Goal: Task Accomplishment & Management: Use online tool/utility

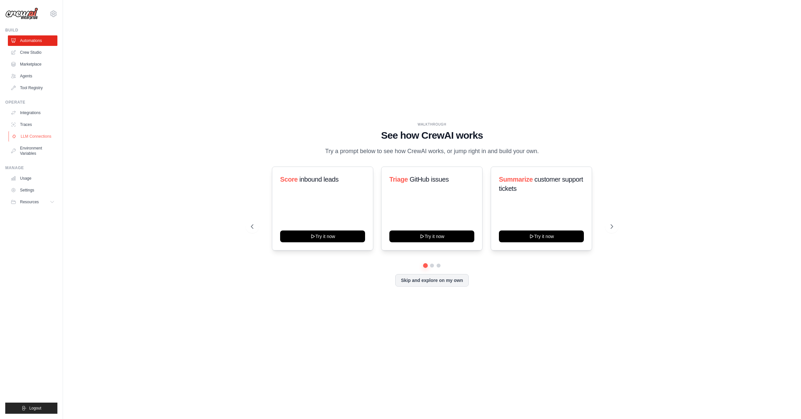
click at [31, 136] on link "LLM Connections" at bounding box center [34, 136] width 50 height 10
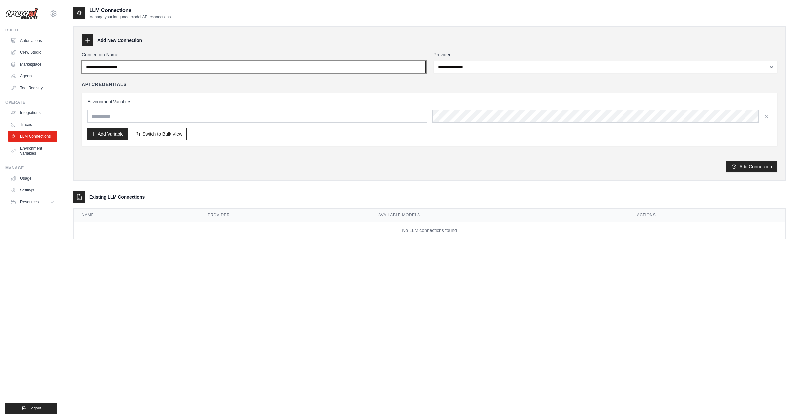
click at [374, 70] on input "Connection Name" at bounding box center [254, 67] width 344 height 12
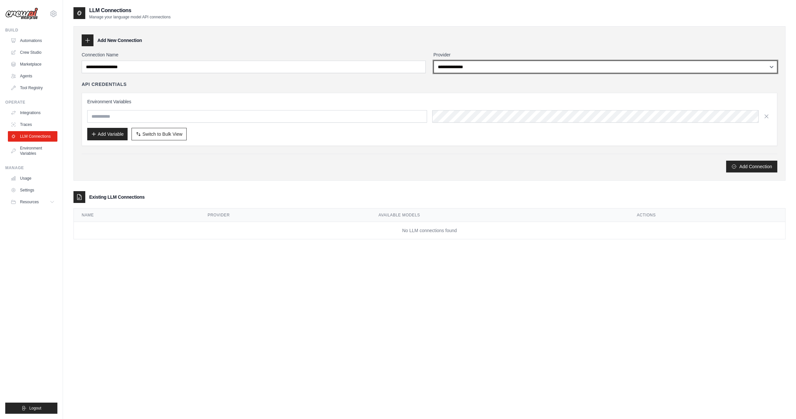
click at [466, 67] on select "**********" at bounding box center [606, 67] width 344 height 12
select select "**********"
click at [434, 61] on select "**********" at bounding box center [606, 67] width 344 height 12
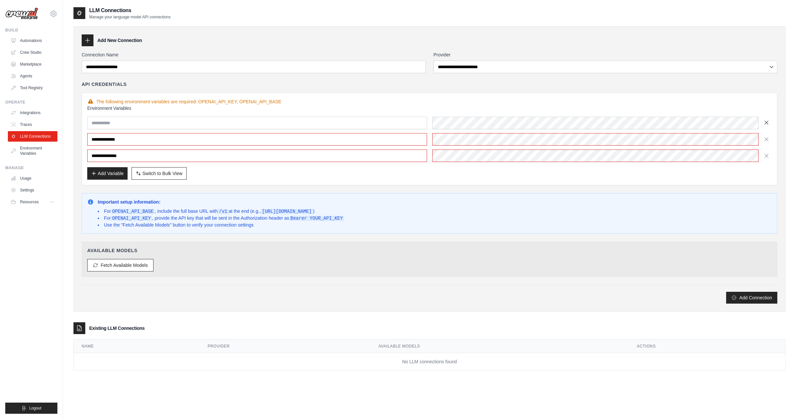
click at [766, 125] on icon "button" at bounding box center [766, 122] width 7 height 7
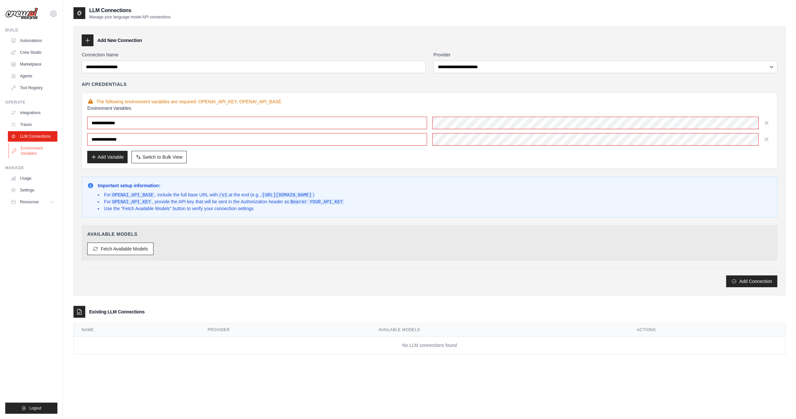
click at [31, 151] on link "Environment Variables" at bounding box center [34, 151] width 50 height 16
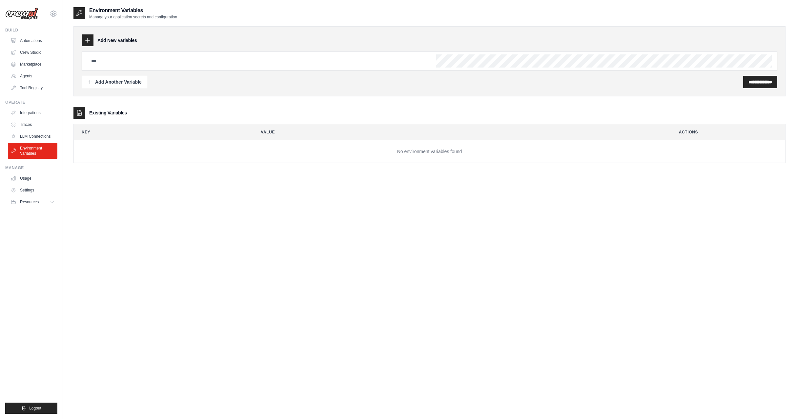
click at [111, 61] on input "text" at bounding box center [255, 60] width 336 height 13
click at [31, 134] on link "LLM Connections" at bounding box center [34, 136] width 50 height 10
select select "**********"
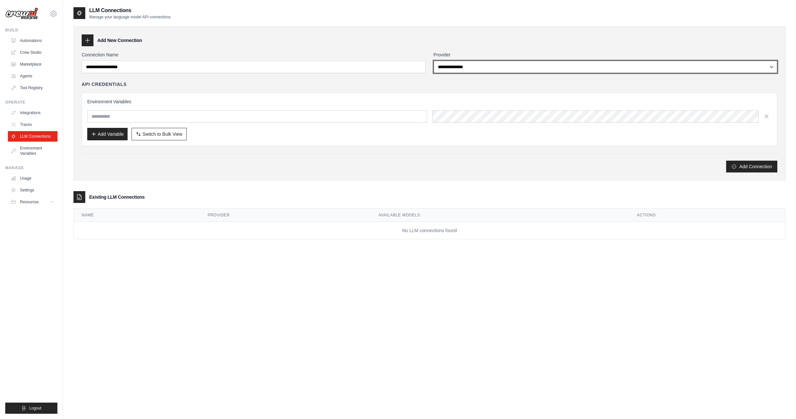
click at [447, 70] on select "**********" at bounding box center [606, 67] width 344 height 12
click at [434, 61] on select "**********" at bounding box center [606, 67] width 344 height 12
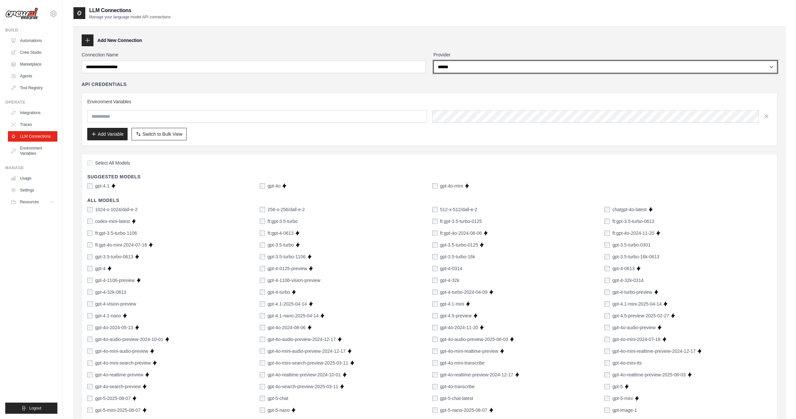
click at [457, 69] on select "**********" at bounding box center [606, 67] width 344 height 12
select select "**********"
click at [434, 61] on select "**********" at bounding box center [606, 67] width 344 height 12
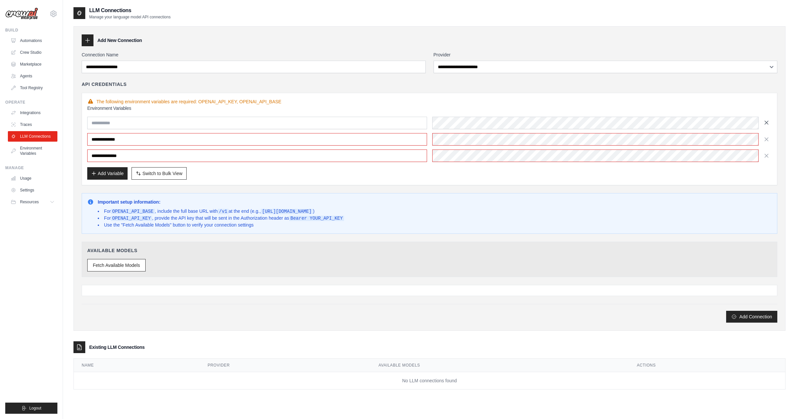
click at [765, 125] on icon "button" at bounding box center [766, 122] width 7 height 7
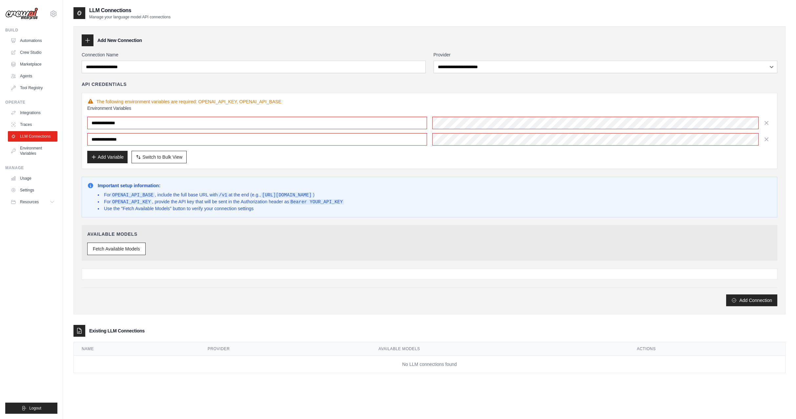
click at [522, 239] on div "Available Models Fetch Available Models" at bounding box center [430, 242] width 696 height 35
click at [123, 250] on button "Fetch Available Models" at bounding box center [116, 248] width 58 height 12
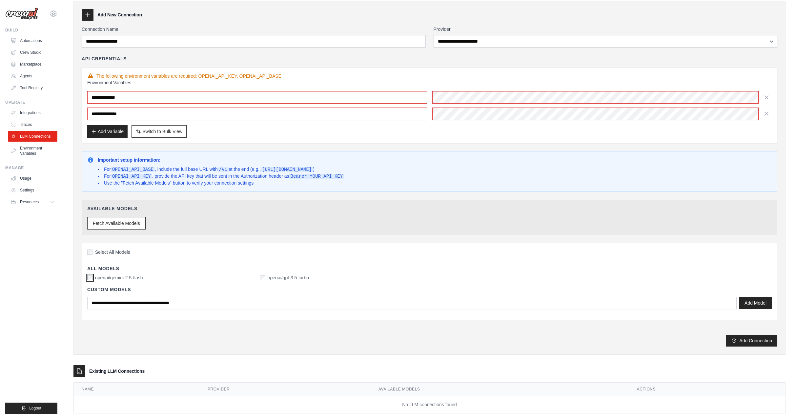
scroll to position [37, 0]
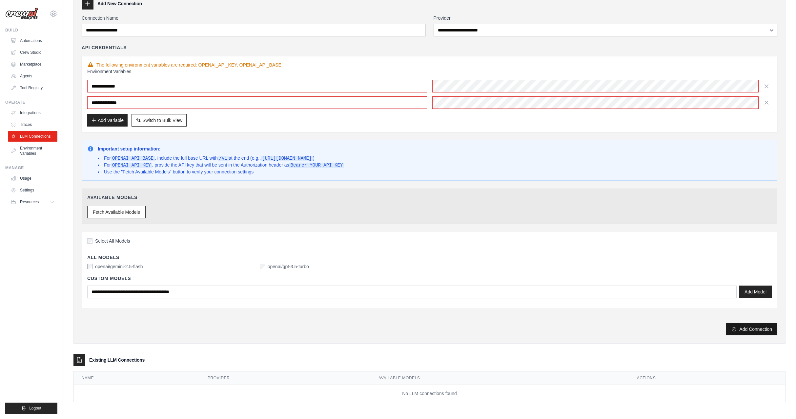
click at [752, 330] on button "Add Connection" at bounding box center [751, 329] width 51 height 12
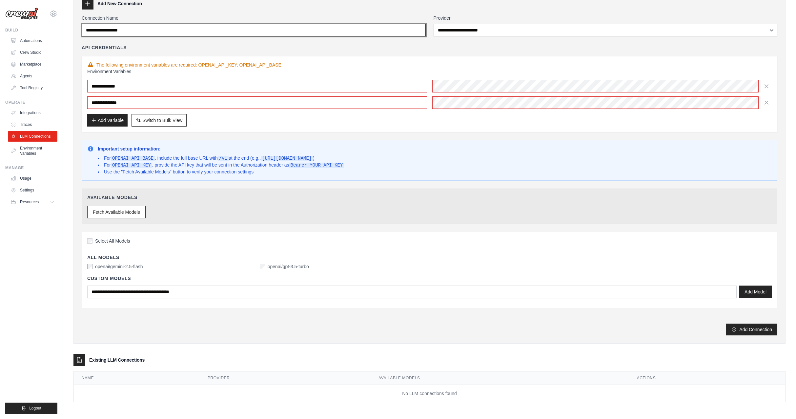
click at [134, 32] on input "Connection Name" at bounding box center [254, 30] width 344 height 12
type input "*"
type input "**********"
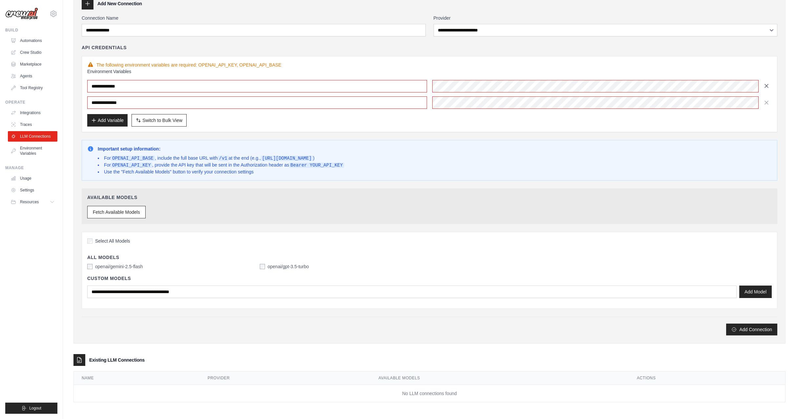
click at [765, 88] on icon "button" at bounding box center [766, 85] width 3 height 3
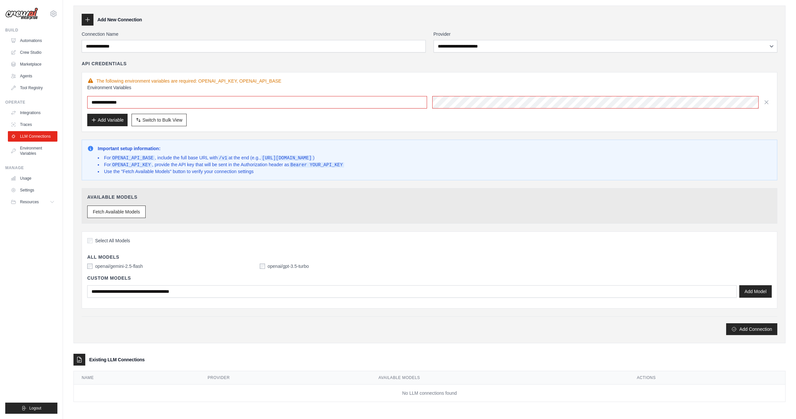
scroll to position [20, 0]
click at [765, 101] on icon "button" at bounding box center [766, 102] width 7 height 7
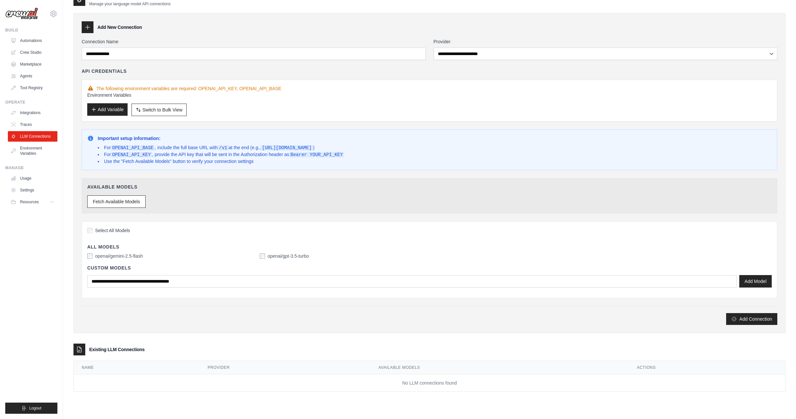
click at [102, 110] on button "Add Variable" at bounding box center [107, 109] width 40 height 12
click at [31, 125] on link "Traces" at bounding box center [34, 124] width 50 height 10
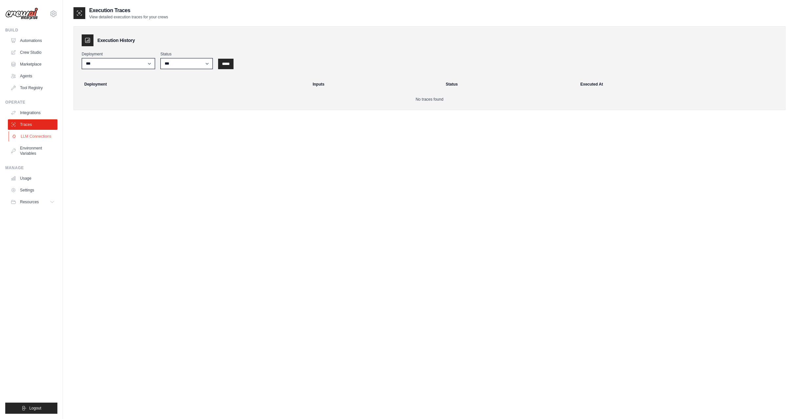
click at [30, 136] on link "LLM Connections" at bounding box center [34, 136] width 50 height 10
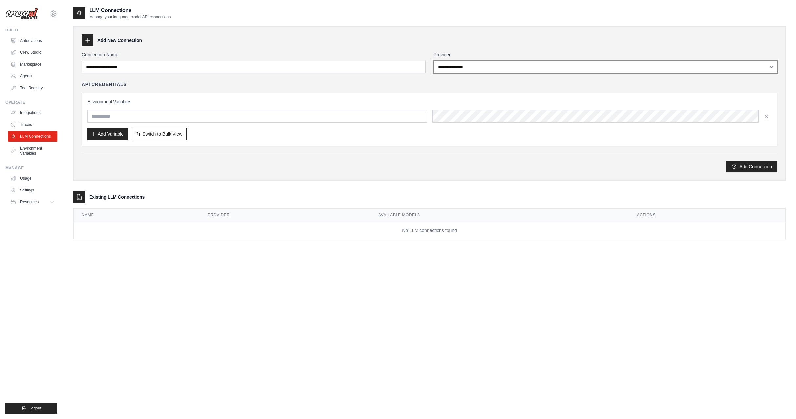
click at [456, 71] on select "**********" at bounding box center [606, 67] width 344 height 12
select select "**********"
click at [434, 61] on select "**********" at bounding box center [606, 67] width 344 height 12
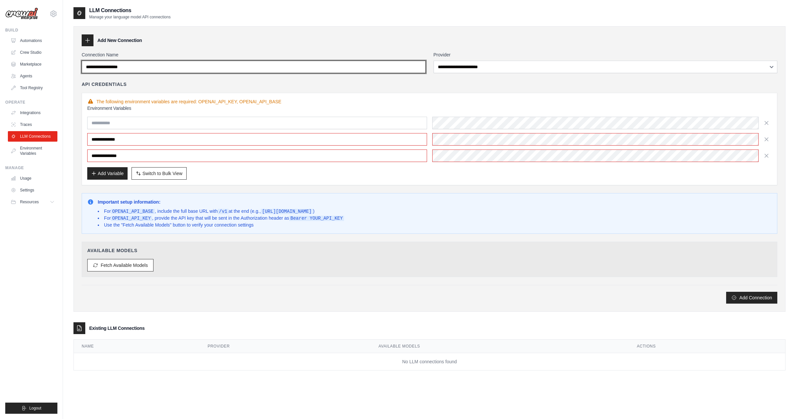
click at [110, 68] on input "Connection Name" at bounding box center [254, 67] width 344 height 12
type input "**********"
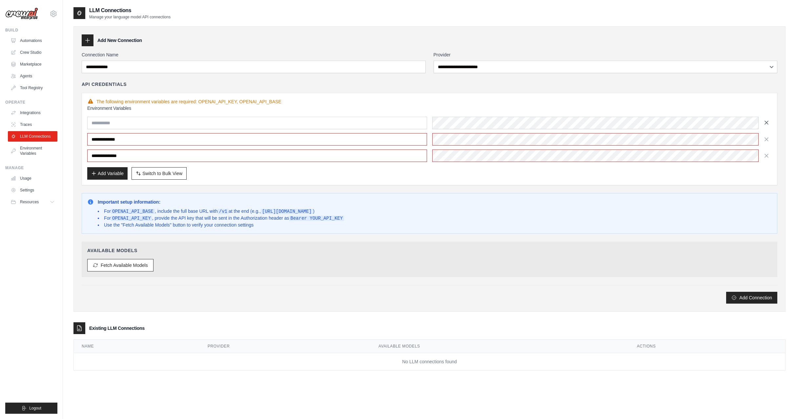
click at [765, 124] on icon "button" at bounding box center [766, 122] width 3 height 3
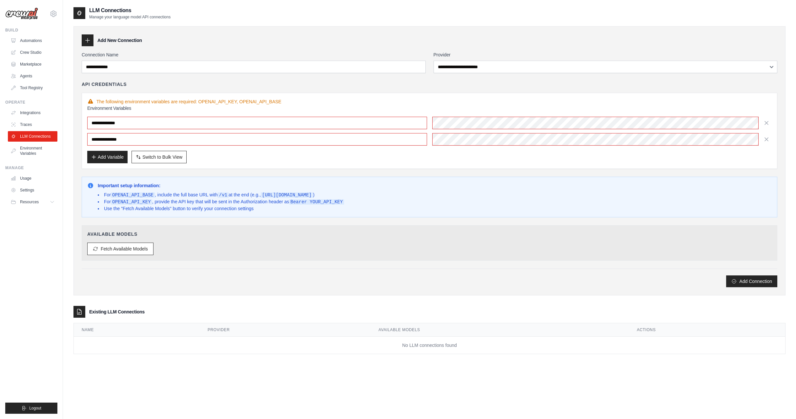
click at [458, 174] on div "**********" at bounding box center [430, 169] width 696 height 236
click at [119, 251] on button "Fetch Available Models" at bounding box center [120, 248] width 66 height 12
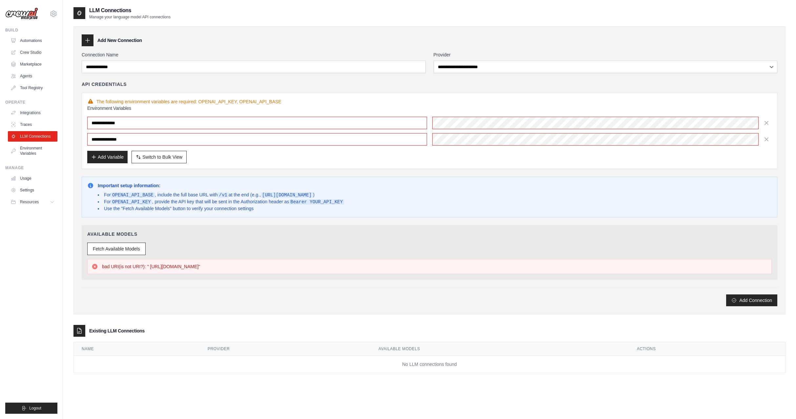
click at [448, 214] on div "Important setup information: For OPENAI_API_BASE , include the full base URL wi…" at bounding box center [430, 197] width 696 height 41
click at [126, 248] on button "Fetch Available Models" at bounding box center [116, 248] width 58 height 12
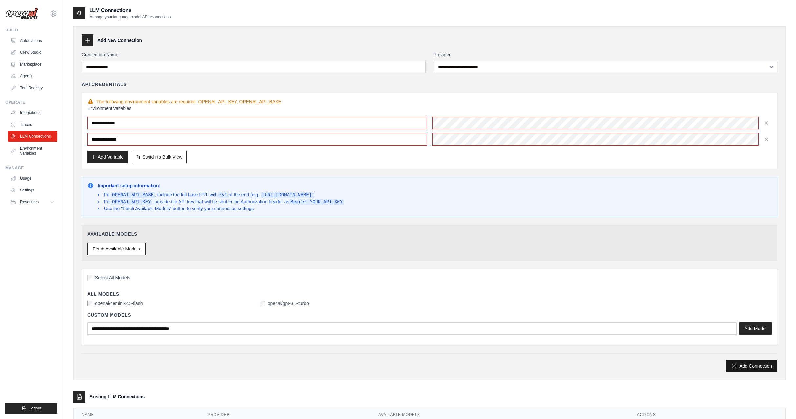
click at [742, 366] on button "Add Connection" at bounding box center [751, 366] width 51 height 12
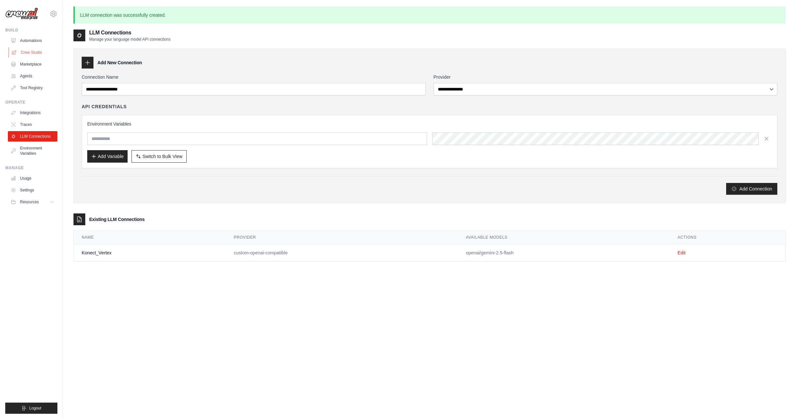
click at [26, 49] on link "Crew Studio" at bounding box center [34, 52] width 50 height 10
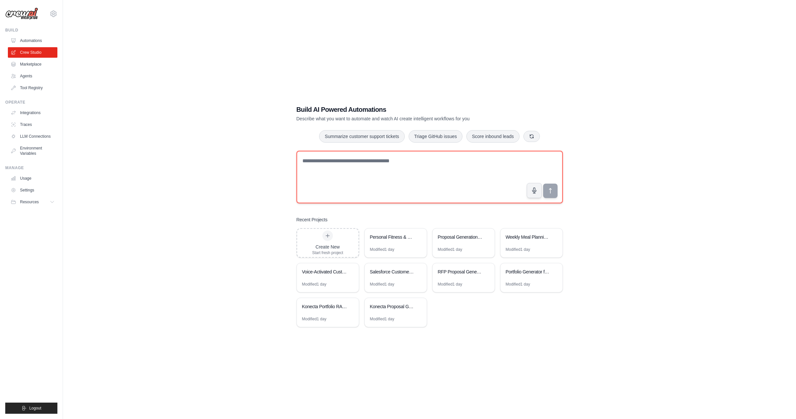
click at [345, 162] on textarea at bounding box center [430, 177] width 266 height 52
type textarea "**********"
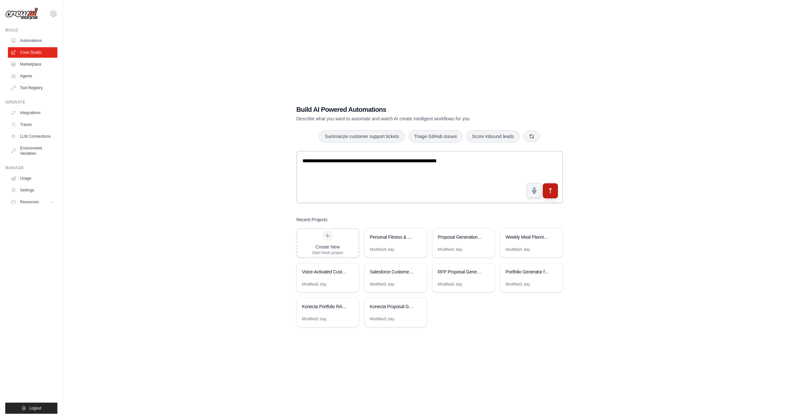
click at [550, 192] on icon "submit" at bounding box center [550, 190] width 2 height 5
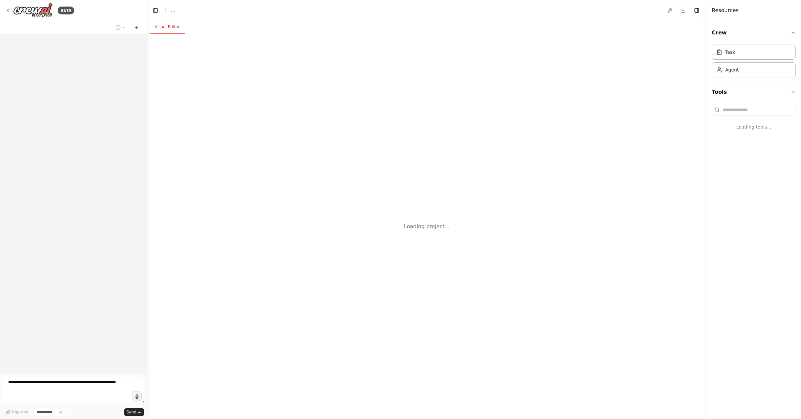
select select "****"
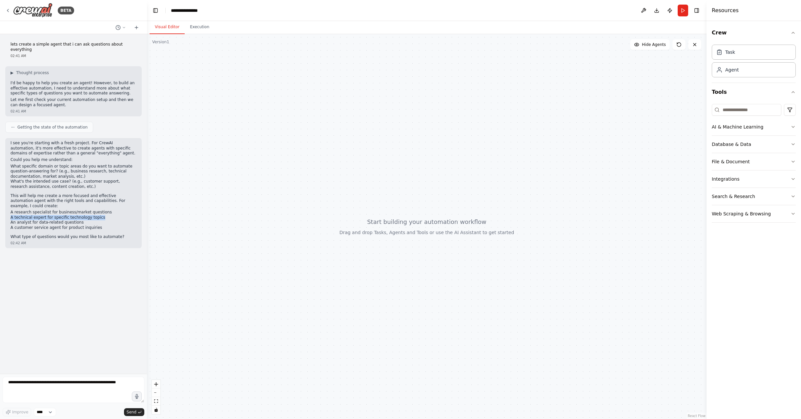
drag, startPoint x: 17, startPoint y: 213, endPoint x: 106, endPoint y: 214, distance: 88.2
click at [106, 214] on div "I see you're starting with a fresh project. For CrewAI automation, it's more ef…" at bounding box center [73, 193] width 136 height 110
copy li "A technical expert for specific technology topics"
click at [19, 384] on textarea at bounding box center [74, 390] width 142 height 26
paste textarea "**********"
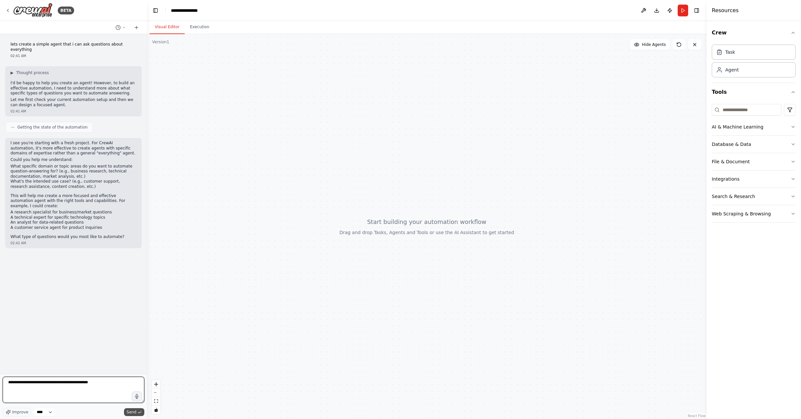
type textarea "**********"
click at [129, 410] on span "Send" at bounding box center [132, 412] width 10 height 5
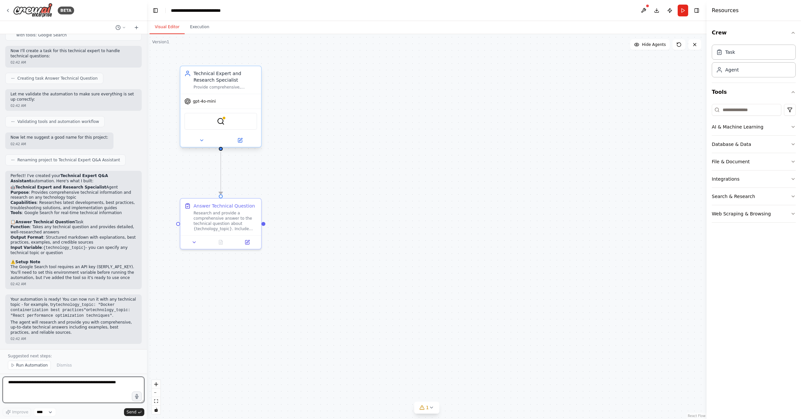
scroll to position [391, 0]
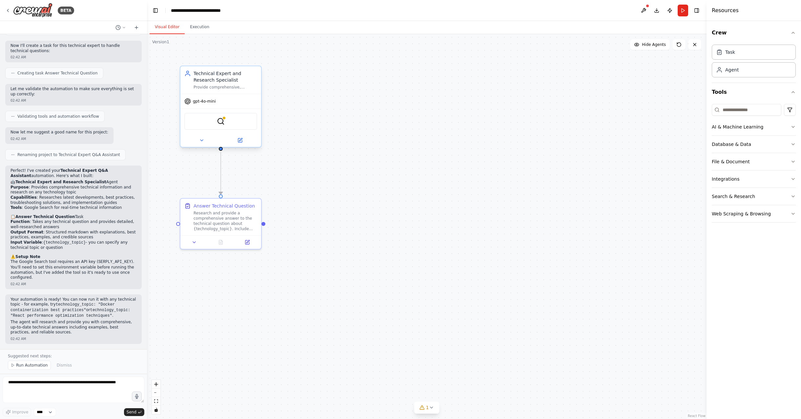
click at [212, 102] on span "gpt-4o-mini" at bounding box center [204, 101] width 23 height 5
click at [241, 139] on icon at bounding box center [240, 139] width 3 height 3
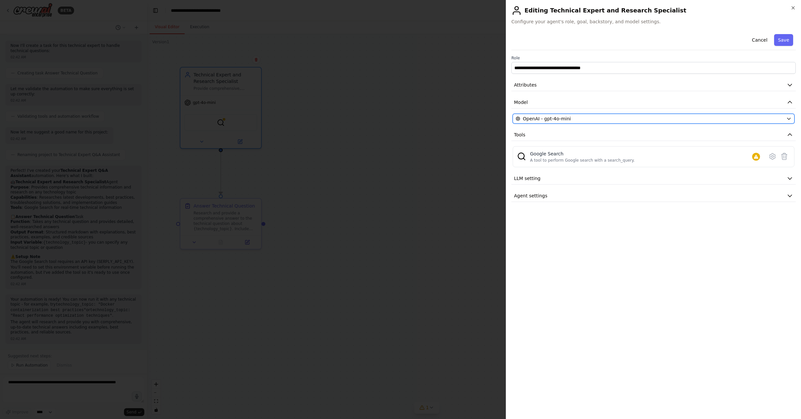
click at [577, 118] on div "OpenAI - gpt-4o-mini" at bounding box center [650, 118] width 268 height 7
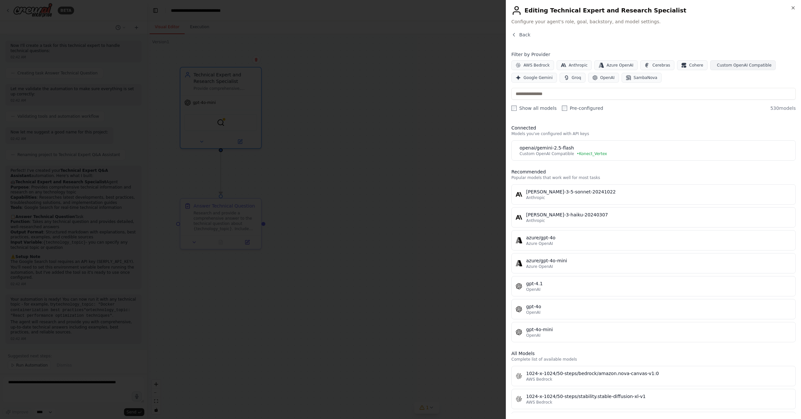
click at [722, 65] on span "Custom OpenAI Compatible" at bounding box center [744, 65] width 54 height 5
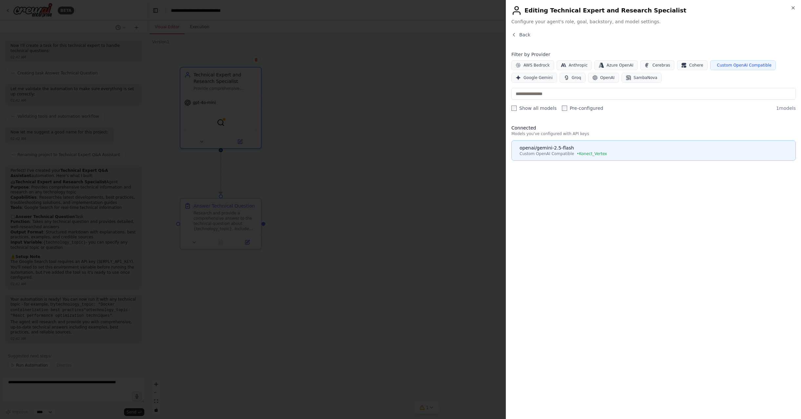
click at [617, 149] on div "openai/gemini-2.5-flash" at bounding box center [656, 148] width 272 height 7
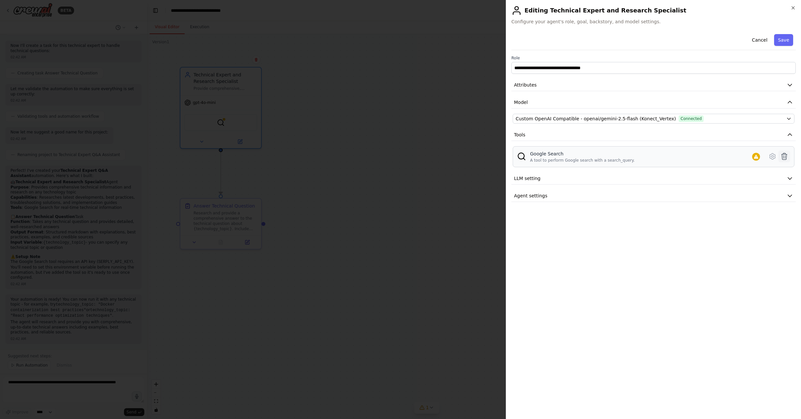
click at [781, 156] on icon at bounding box center [784, 157] width 8 height 8
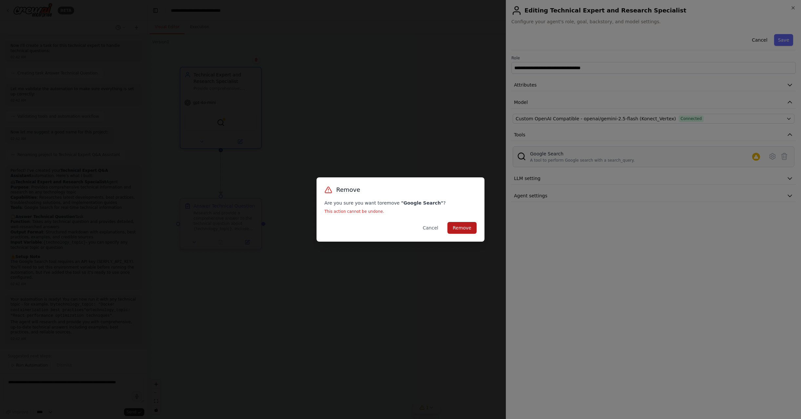
click at [468, 229] on button "Remove" at bounding box center [461, 228] width 29 height 12
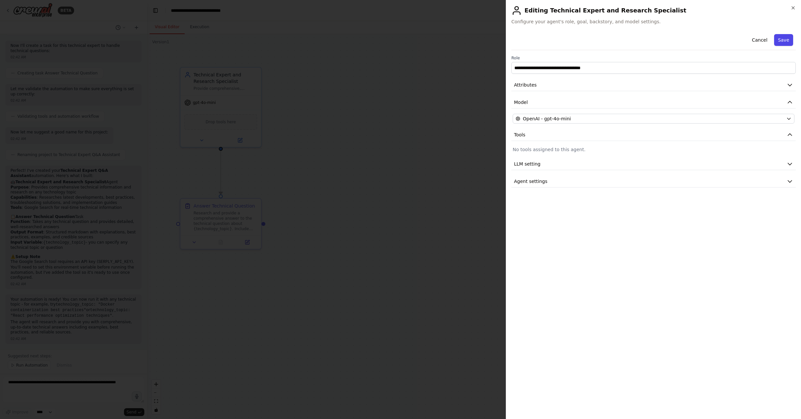
click at [785, 41] on button "Save" at bounding box center [783, 40] width 19 height 12
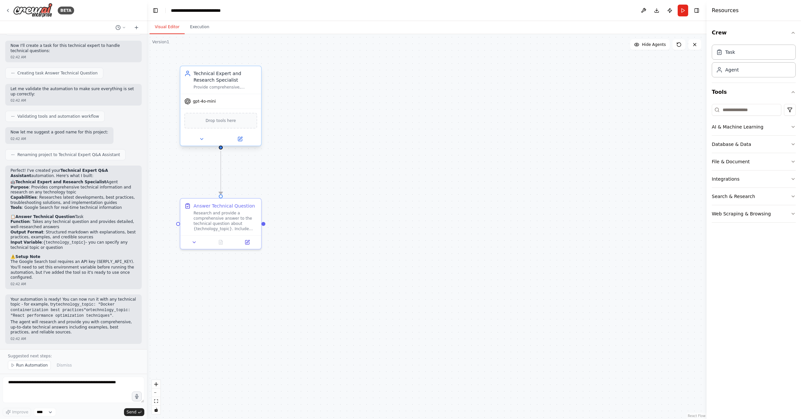
click at [212, 103] on span "gpt-4o-mini" at bounding box center [204, 101] width 23 height 5
click at [239, 141] on icon at bounding box center [240, 139] width 4 height 4
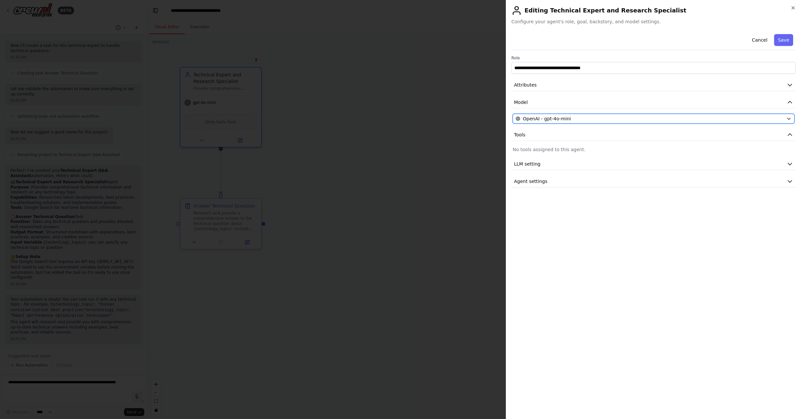
click at [595, 119] on div "OpenAI - gpt-4o-mini" at bounding box center [650, 118] width 268 height 7
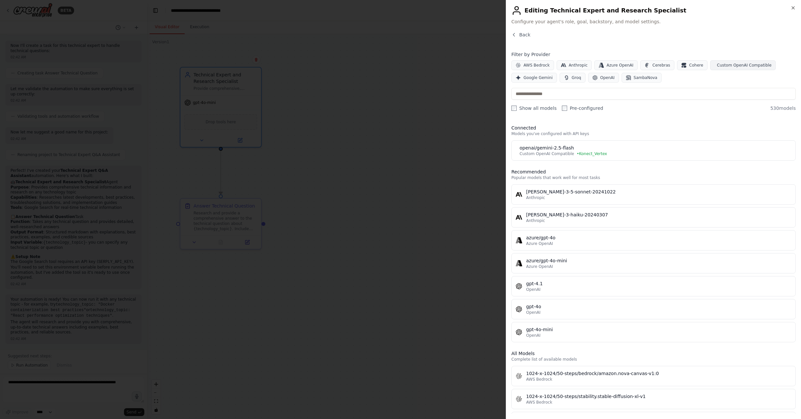
click at [722, 65] on span "Custom OpenAI Compatible" at bounding box center [744, 65] width 54 height 5
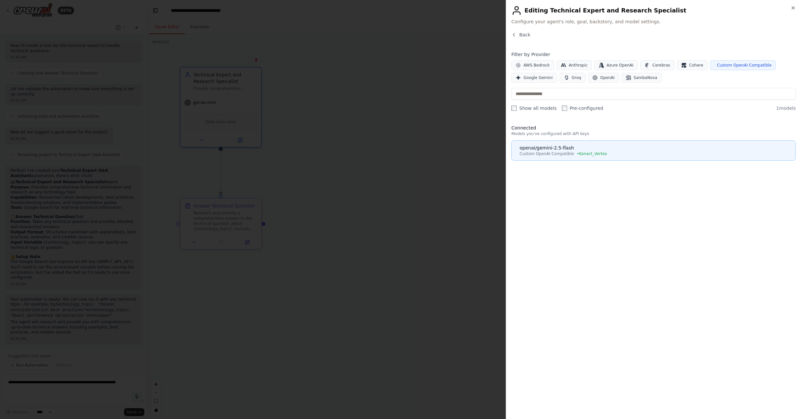
click at [599, 154] on span "• Konect_Vertex" at bounding box center [592, 153] width 31 height 5
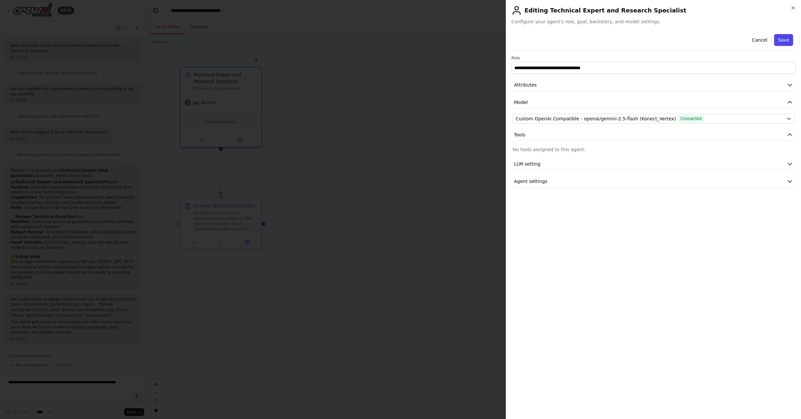
click at [783, 41] on button "Save" at bounding box center [783, 40] width 19 height 12
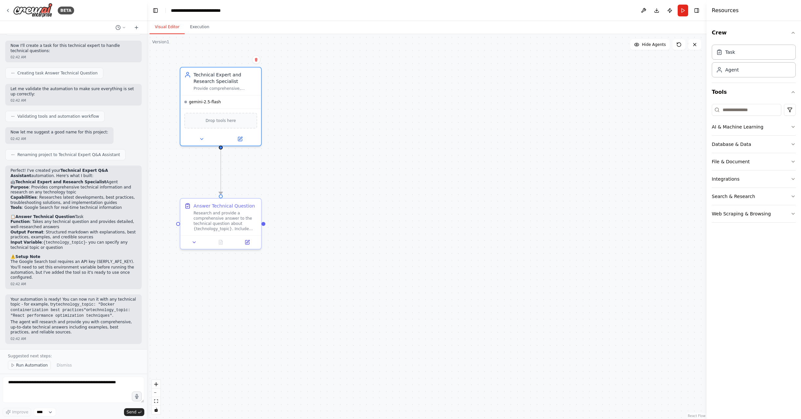
click at [33, 368] on button "Run Automation" at bounding box center [29, 365] width 43 height 9
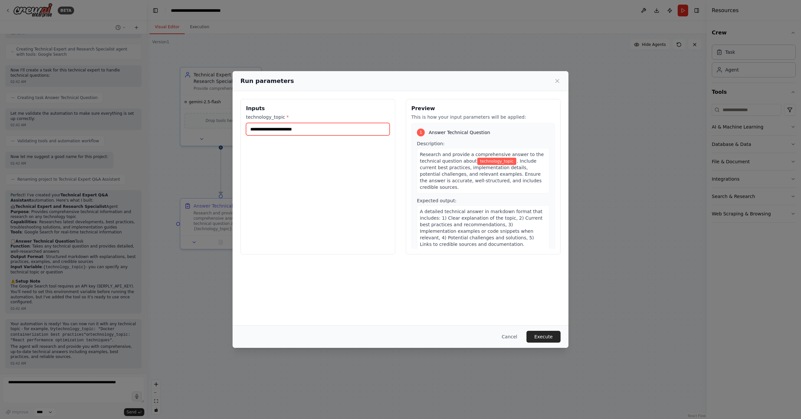
click at [273, 129] on input "technology_topic *" at bounding box center [318, 129] width 144 height 12
type input "*****"
click at [540, 336] on button "Execute" at bounding box center [543, 337] width 34 height 12
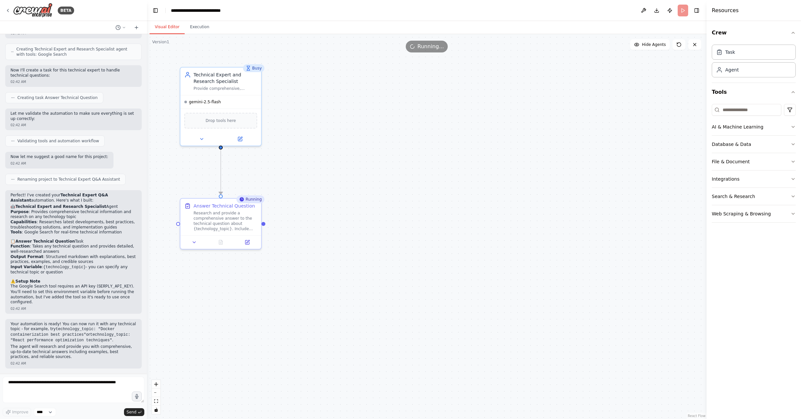
click at [250, 201] on div "Running" at bounding box center [250, 199] width 28 height 8
click at [248, 222] on div "Research and provide a comprehensive answer to the technical question about {te…" at bounding box center [226, 219] width 64 height 21
click at [205, 28] on button "Execution" at bounding box center [200, 27] width 30 height 14
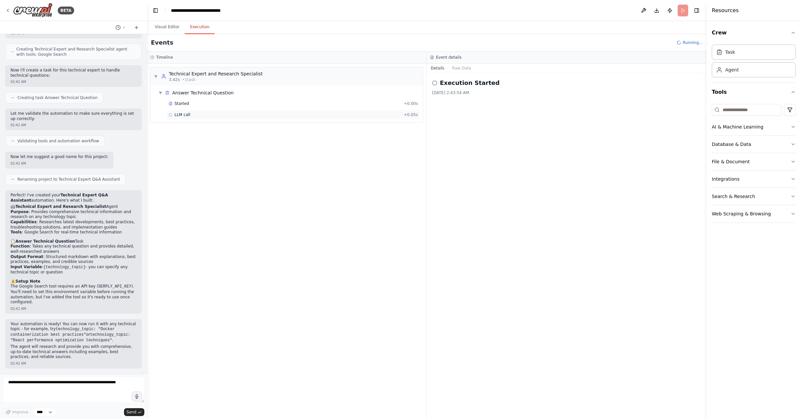
click at [184, 114] on span "LLM call" at bounding box center [182, 114] width 16 height 5
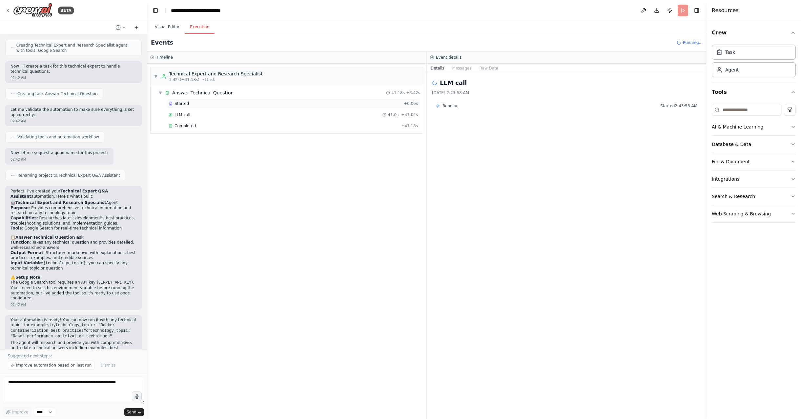
scroll to position [391, 0]
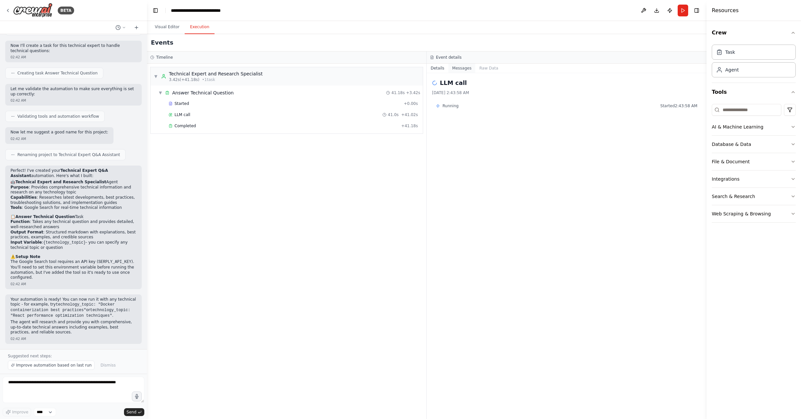
click at [463, 69] on button "Messages" at bounding box center [461, 68] width 27 height 9
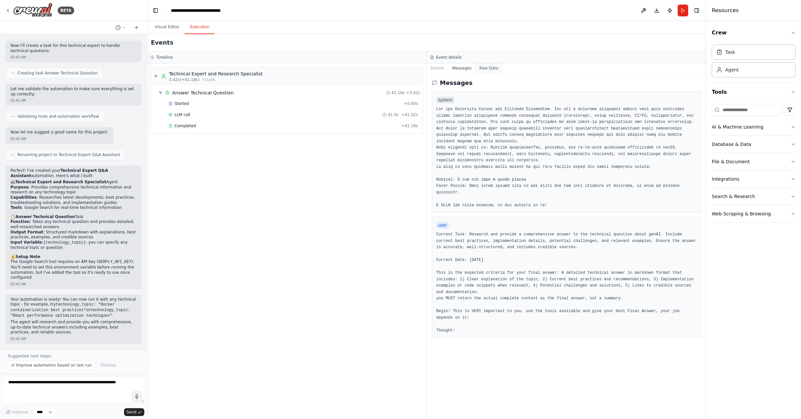
click at [491, 69] on button "Raw Data" at bounding box center [488, 68] width 27 height 9
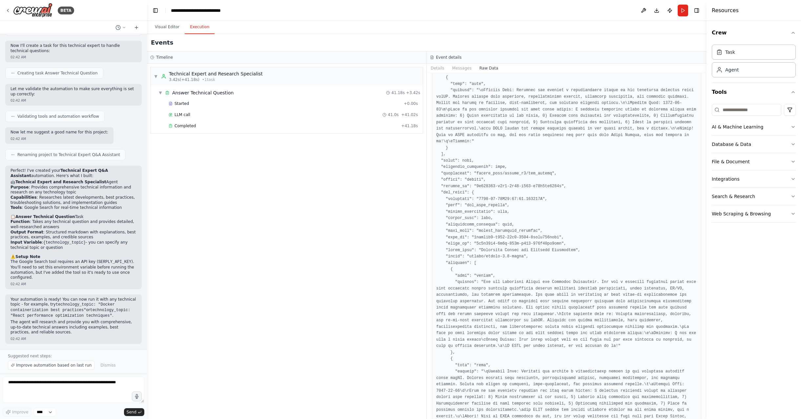
scroll to position [168, 0]
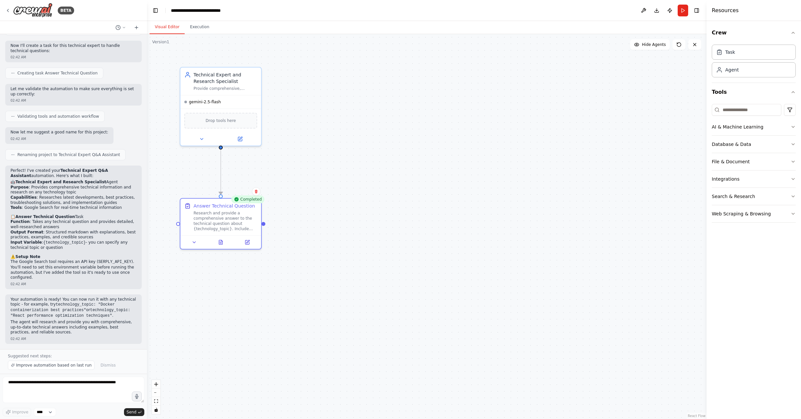
click at [157, 25] on button "Visual Editor" at bounding box center [167, 27] width 35 height 14
click at [244, 202] on div "Completed" at bounding box center [247, 199] width 33 height 8
click at [199, 28] on button "Execution" at bounding box center [200, 27] width 30 height 14
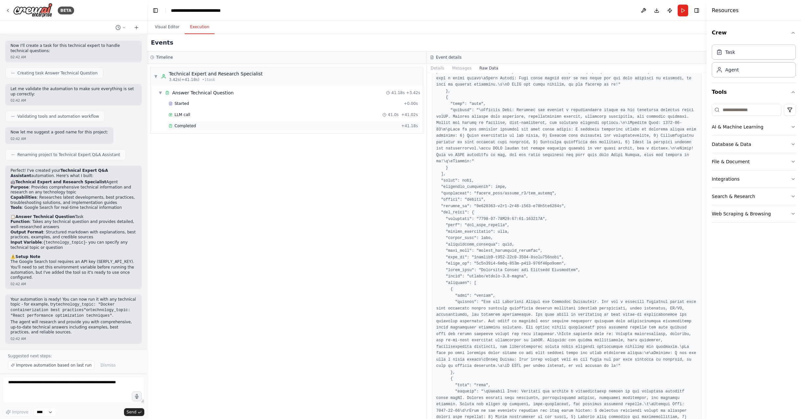
click at [194, 125] on span "Completed" at bounding box center [184, 125] width 21 height 5
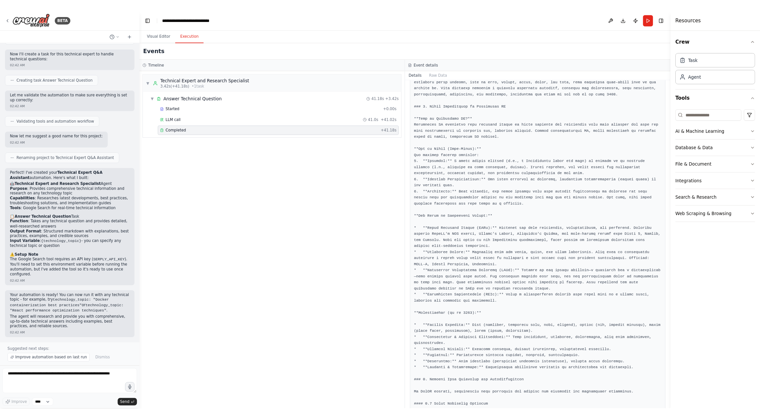
scroll to position [0, 0]
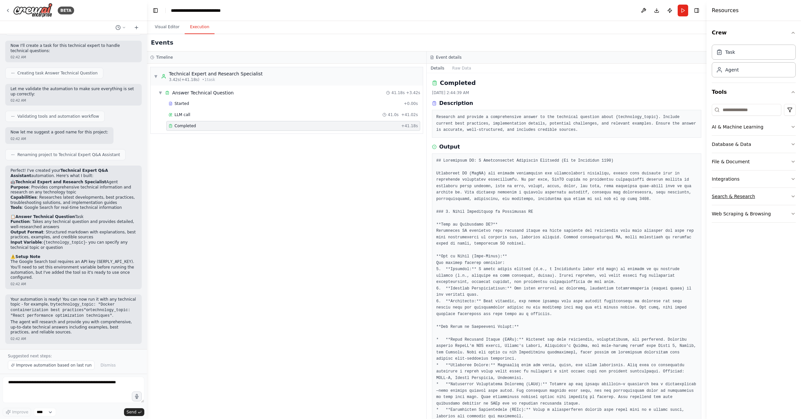
click at [753, 193] on button "Search & Research" at bounding box center [754, 196] width 84 height 17
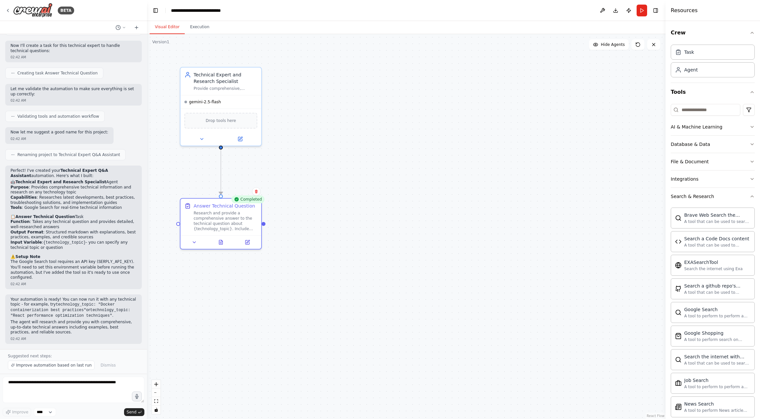
click at [164, 29] on button "Visual Editor" at bounding box center [167, 27] width 35 height 14
click at [229, 121] on span "Drop tools here" at bounding box center [221, 119] width 31 height 7
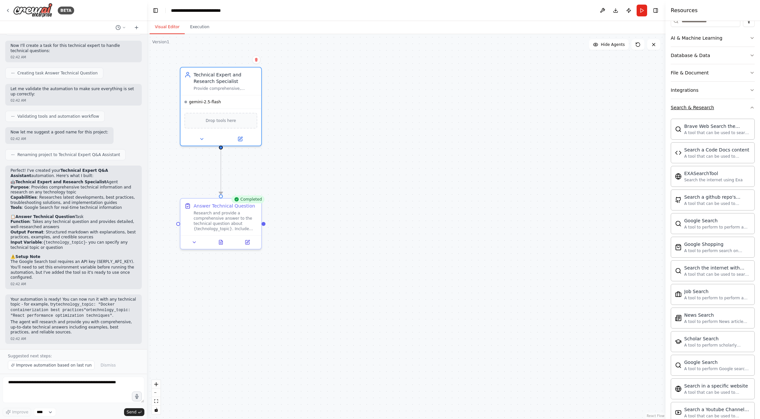
scroll to position [89, 0]
click at [226, 123] on div "SerpApiGoogleSearchTool" at bounding box center [220, 120] width 73 height 17
click at [241, 137] on icon at bounding box center [240, 138] width 3 height 3
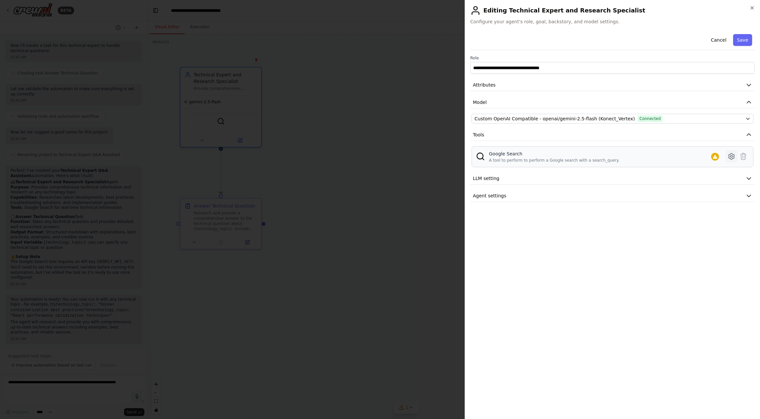
click at [731, 155] on icon at bounding box center [731, 157] width 8 height 8
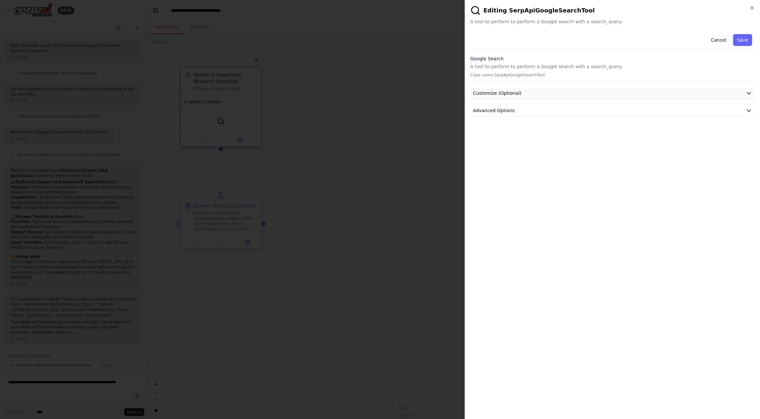
click at [749, 92] on icon "button" at bounding box center [748, 93] width 7 height 7
click at [748, 107] on icon "button" at bounding box center [748, 110] width 7 height 7
click at [751, 7] on icon "button" at bounding box center [751, 7] width 5 height 5
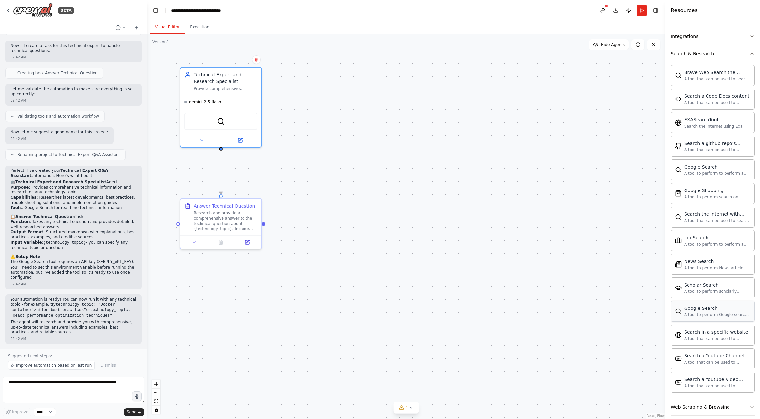
scroll to position [150, 0]
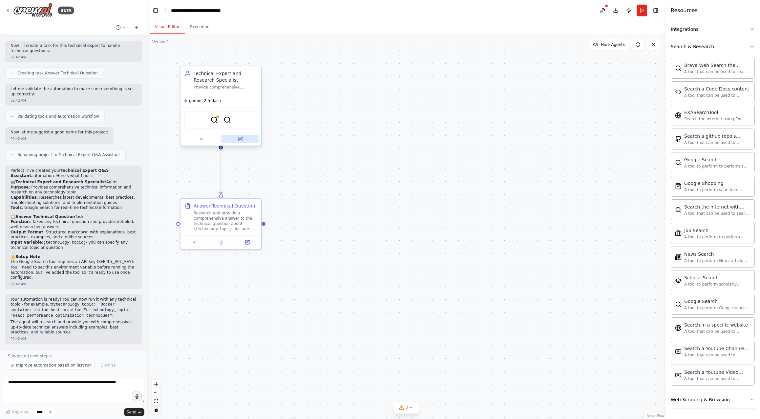
click at [243, 139] on button at bounding box center [239, 139] width 37 height 8
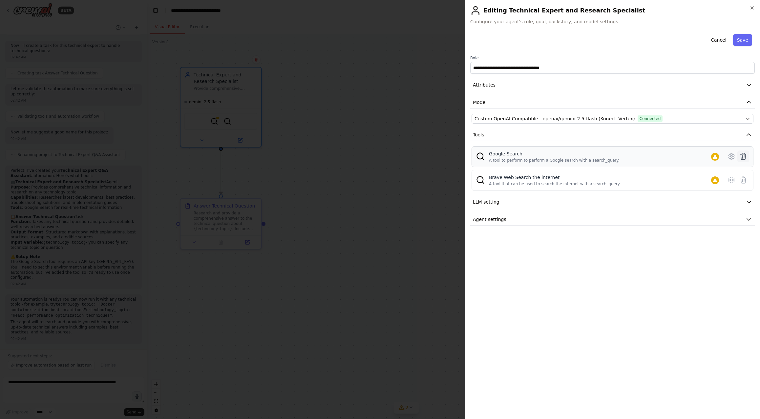
click at [743, 157] on icon at bounding box center [743, 157] width 8 height 8
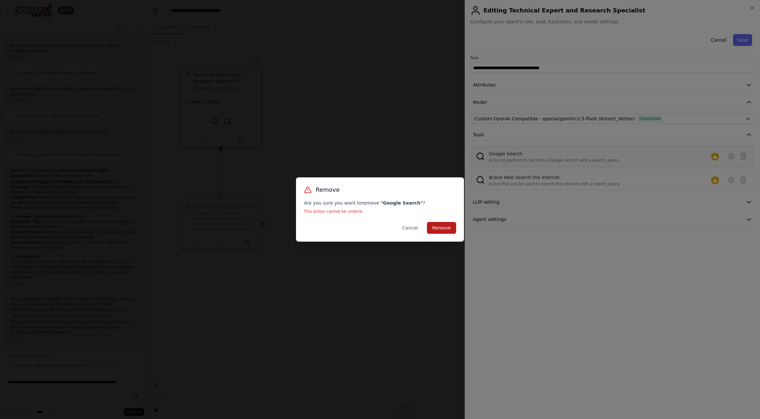
click at [437, 228] on button "Remove" at bounding box center [441, 228] width 29 height 12
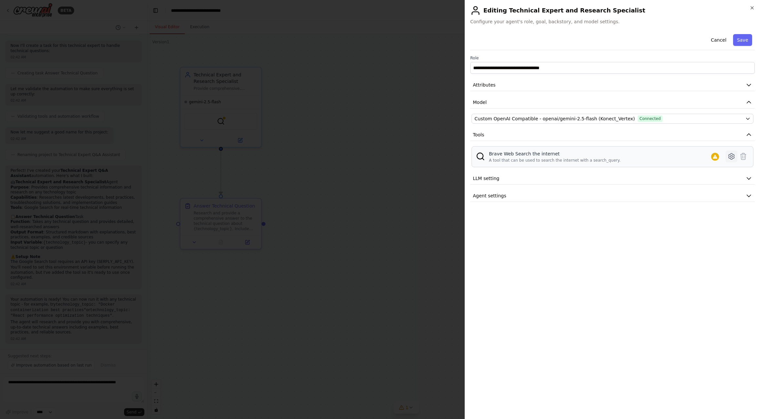
click at [730, 156] on icon at bounding box center [731, 157] width 8 height 8
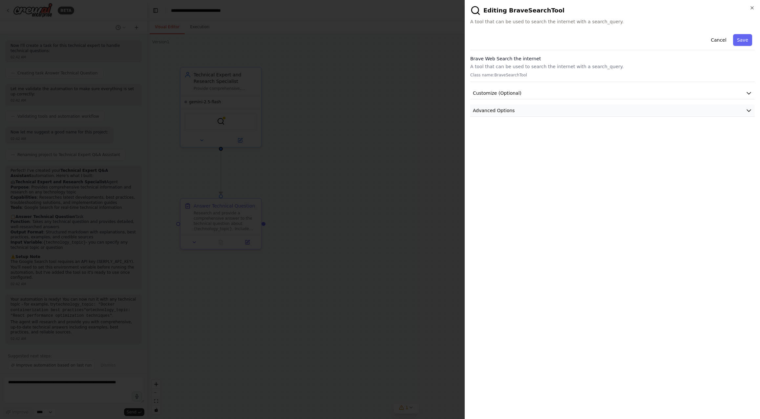
click at [535, 109] on button "Advanced Options" at bounding box center [612, 111] width 284 height 12
click at [516, 149] on input "text" at bounding box center [612, 149] width 273 height 12
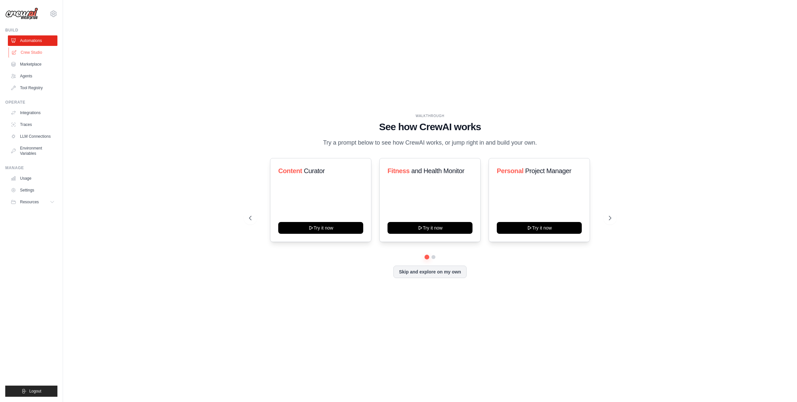
click at [30, 51] on link "Crew Studio" at bounding box center [34, 52] width 50 height 10
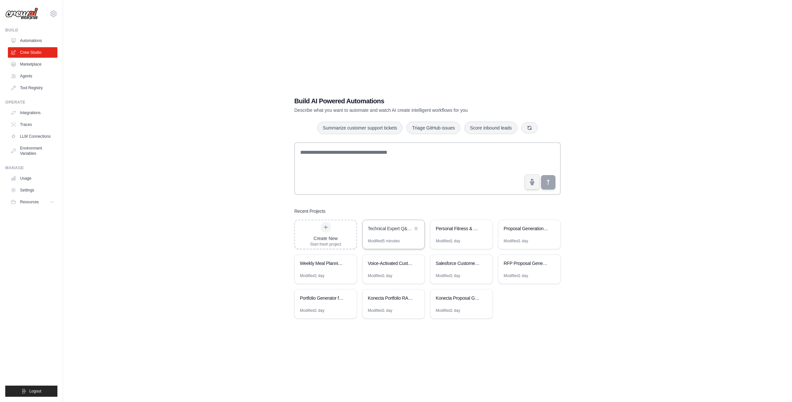
click at [394, 230] on div "Technical Expert Q&A Assistant" at bounding box center [390, 228] width 45 height 7
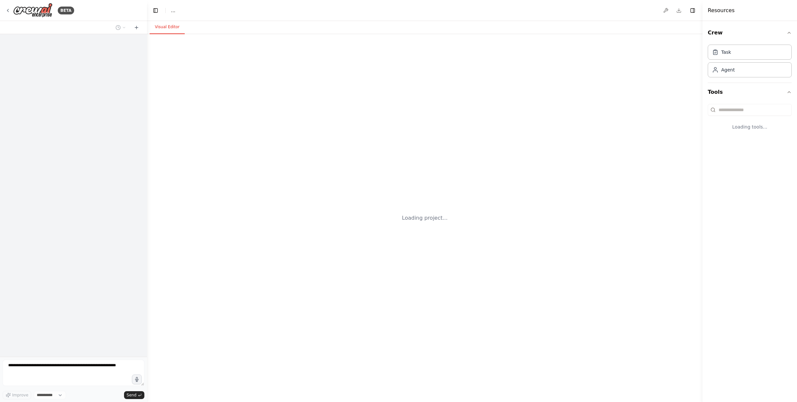
select select "****"
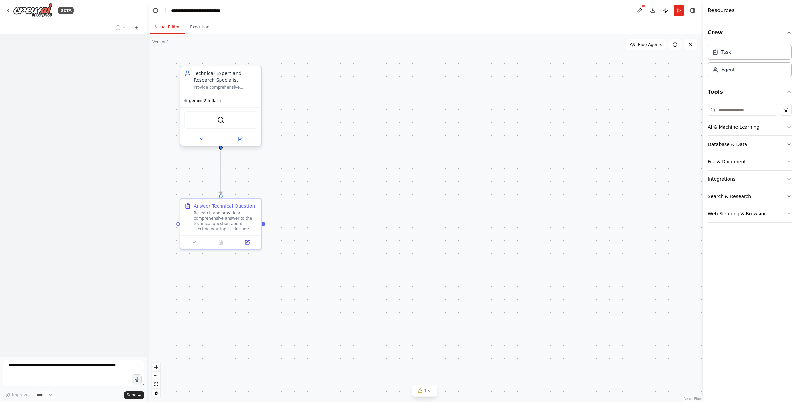
scroll to position [383, 0]
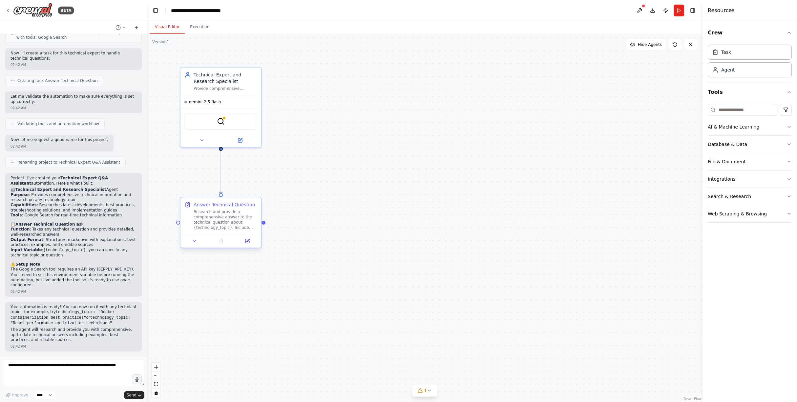
click at [231, 226] on div "Research and provide a comprehensive answer to the technical question about {te…" at bounding box center [226, 219] width 64 height 21
click at [247, 241] on icon at bounding box center [247, 240] width 3 height 3
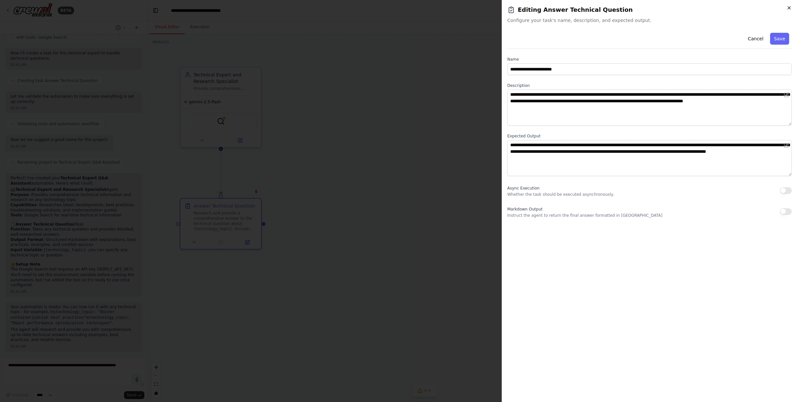
click at [789, 8] on icon "button" at bounding box center [788, 7] width 5 height 5
